Goal: Use online tool/utility: Utilize a website feature to perform a specific function

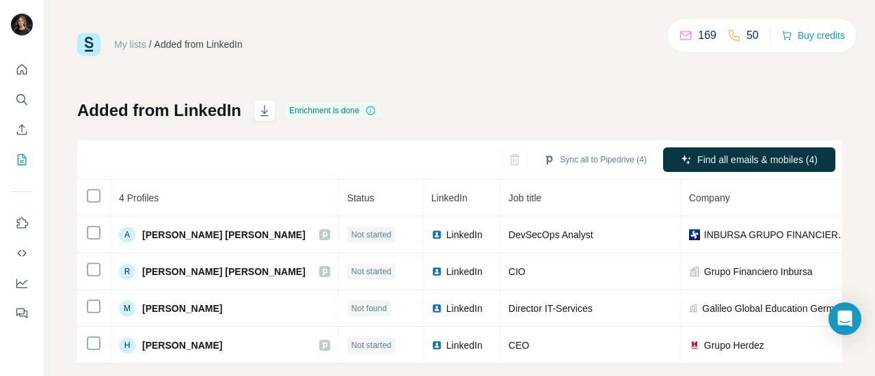
scroll to position [27, 0]
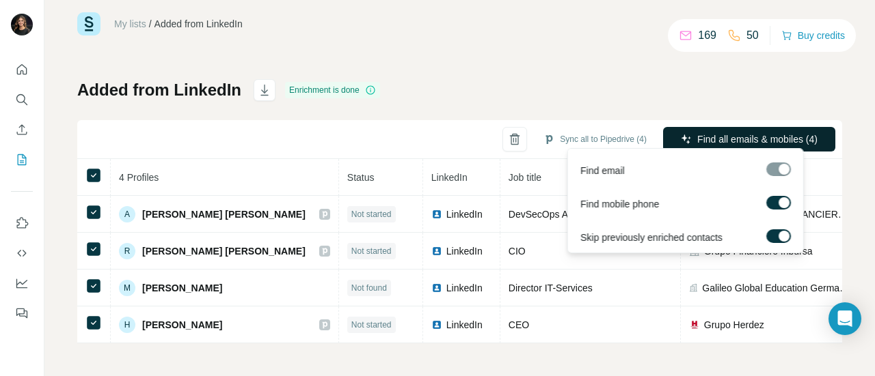
click at [702, 133] on span "Find all emails & mobiles (4)" at bounding box center [757, 140] width 120 height 14
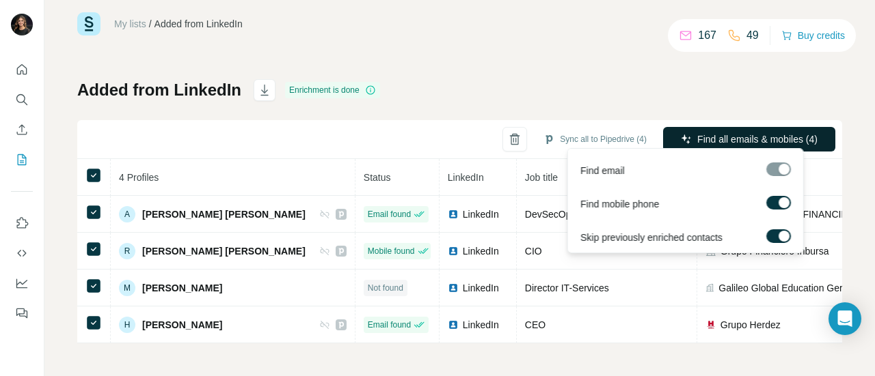
click at [717, 133] on span "Find all emails & mobiles (4)" at bounding box center [757, 140] width 120 height 14
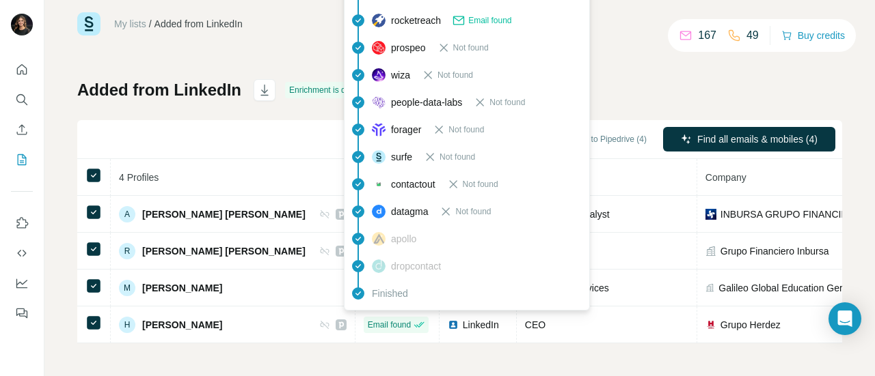
click at [478, 18] on span "Email found" at bounding box center [489, 20] width 43 height 12
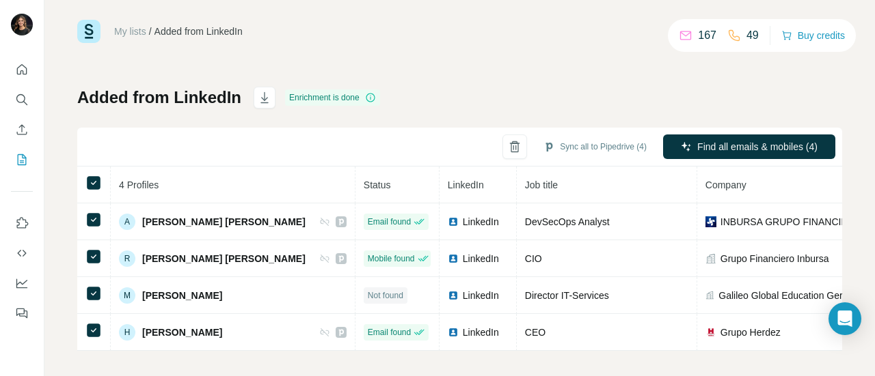
scroll to position [0, 0]
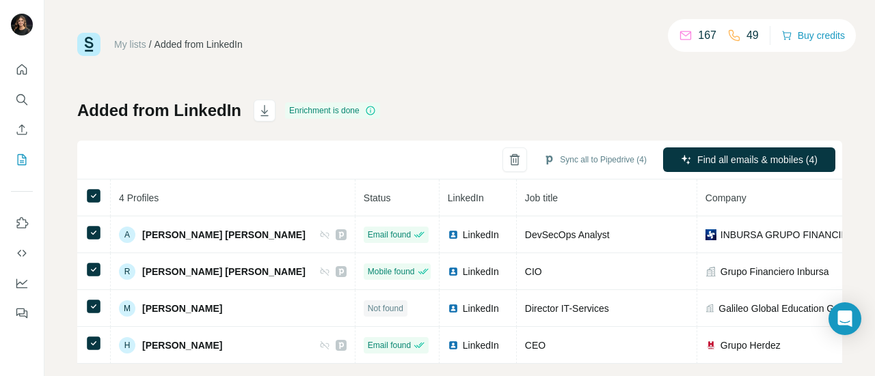
click at [679, 38] on icon at bounding box center [685, 36] width 14 height 14
